Goal: Task Accomplishment & Management: Manage account settings

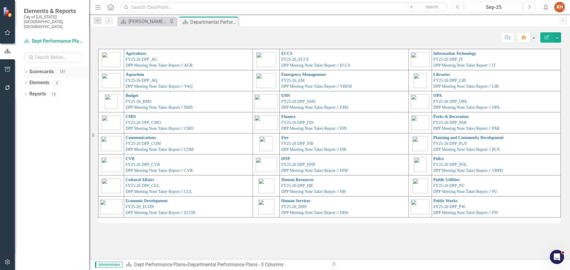
click at [26, 71] on icon "Dropdown" at bounding box center [26, 72] width 4 height 3
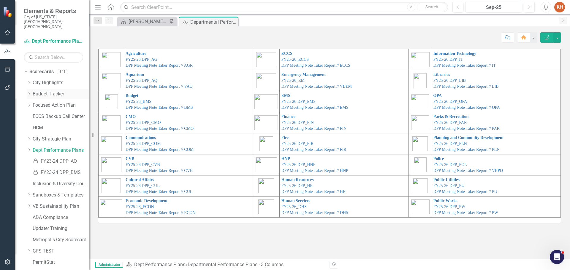
click at [43, 91] on link "Budget Tracker" at bounding box center [61, 94] width 56 height 7
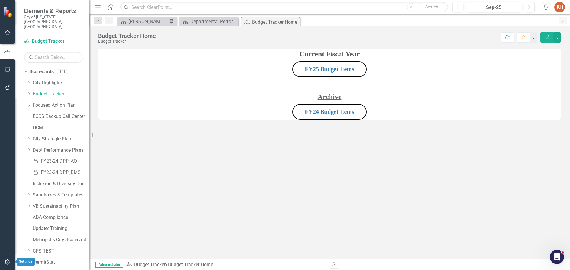
click at [7, 264] on icon "button" at bounding box center [7, 262] width 6 height 5
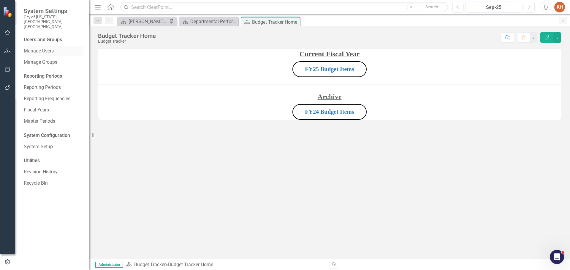
click at [43, 48] on link "Manage Users" at bounding box center [53, 51] width 59 height 7
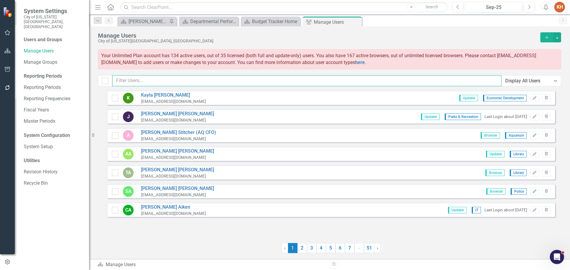
click at [175, 80] on input "text" at bounding box center [306, 80] width 389 height 11
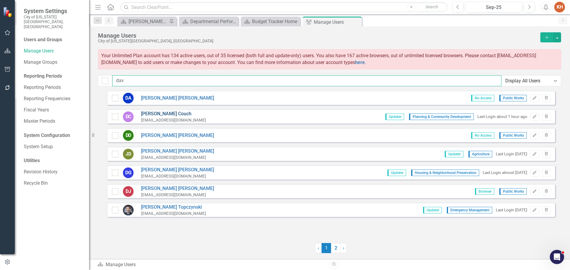
type input "dav"
click at [161, 112] on link "[PERSON_NAME]" at bounding box center [173, 114] width 65 height 7
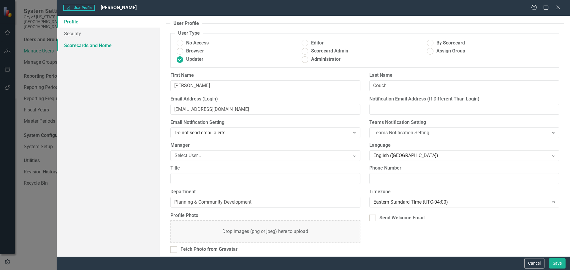
click at [87, 45] on link "Scorecards and Home" at bounding box center [108, 45] width 103 height 12
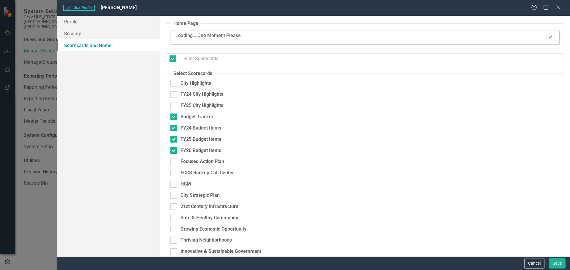
checkbox input "false"
